Goal: Task Accomplishment & Management: Manage account settings

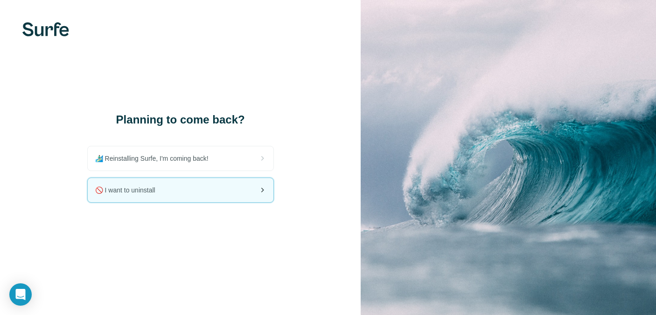
click at [188, 190] on div "🚫 I want to uninstall" at bounding box center [181, 190] width 186 height 24
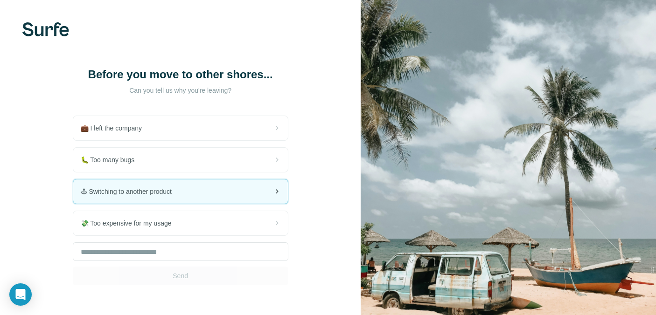
click at [207, 199] on div "🕹 Switching to another product" at bounding box center [180, 192] width 215 height 24
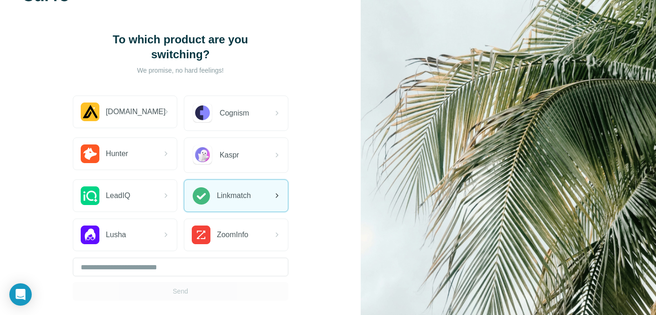
scroll to position [36, 0]
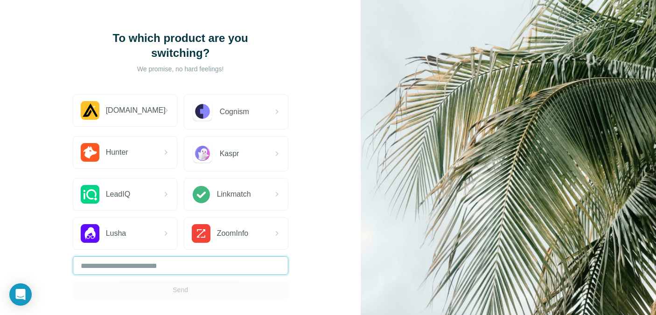
click at [184, 270] on input "text" at bounding box center [181, 266] width 216 height 19
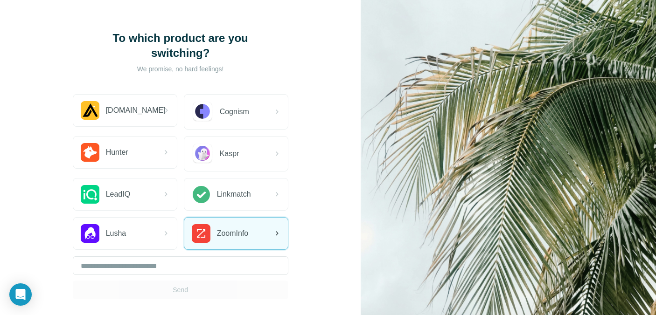
click at [218, 232] on span "ZoomInfo" at bounding box center [233, 233] width 32 height 11
